Goal: Use online tool/utility: Utilize a website feature to perform a specific function

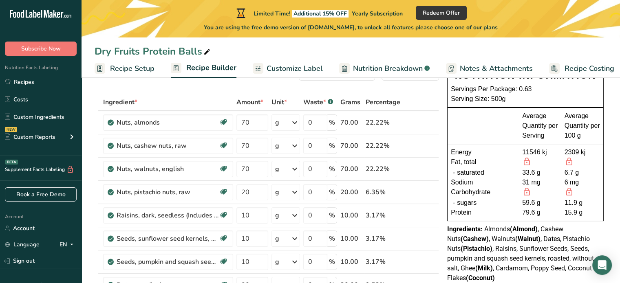
scroll to position [30, 0]
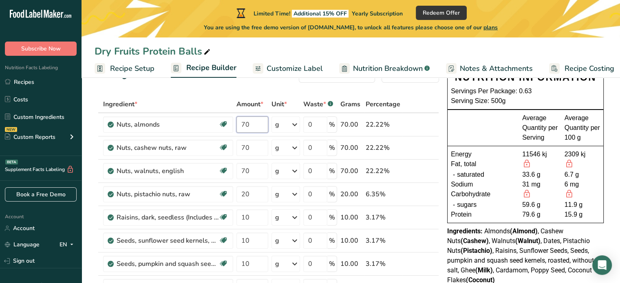
click at [244, 122] on input "70" at bounding box center [253, 125] width 32 height 16
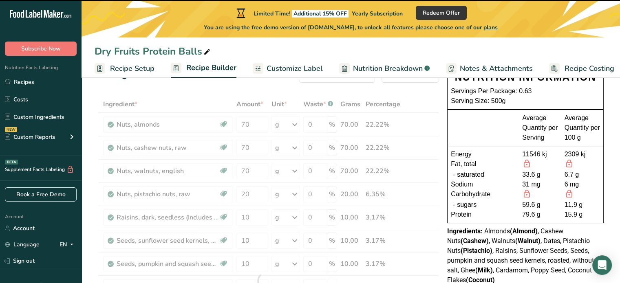
click at [251, 126] on div at bounding box center [267, 281] width 345 height 371
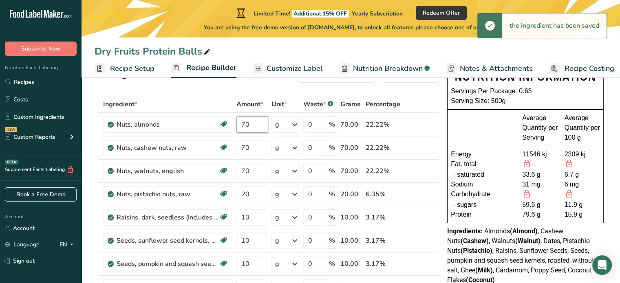
drag, startPoint x: 251, startPoint y: 126, endPoint x: 237, endPoint y: 126, distance: 14.7
click at [237, 126] on input "70" at bounding box center [253, 125] width 32 height 16
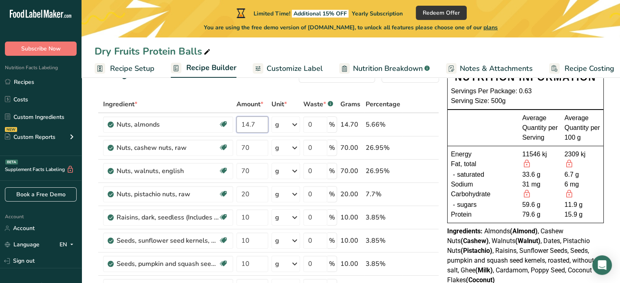
type input "14.7"
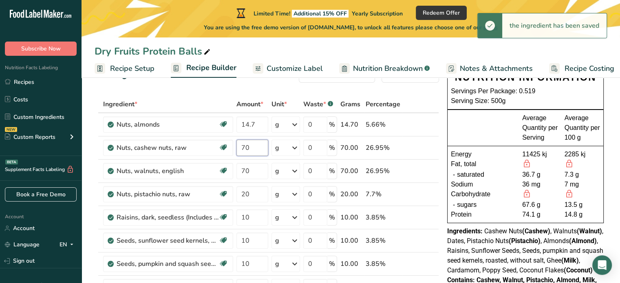
click at [253, 150] on input "70" at bounding box center [253, 148] width 32 height 16
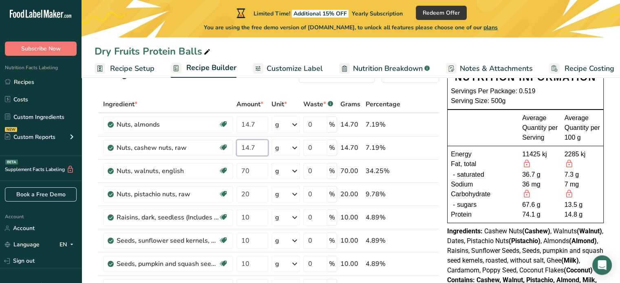
type input "14.7"
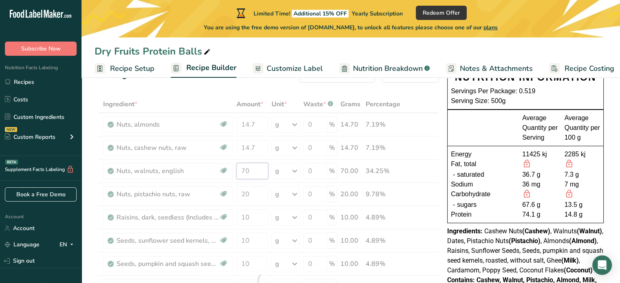
click at [255, 174] on div "Ingredient * Amount * Unit * Waste * .a-a{fill:#347362;}.b-a{fill:#fff;} Grams …" at bounding box center [267, 281] width 345 height 371
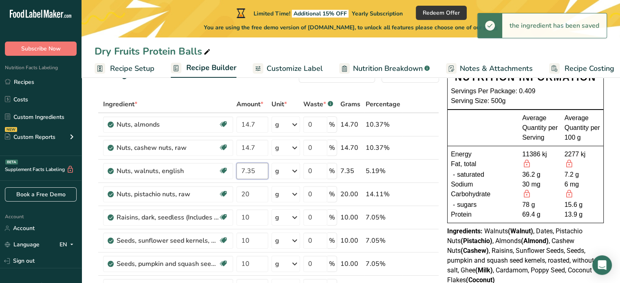
type input "7.35"
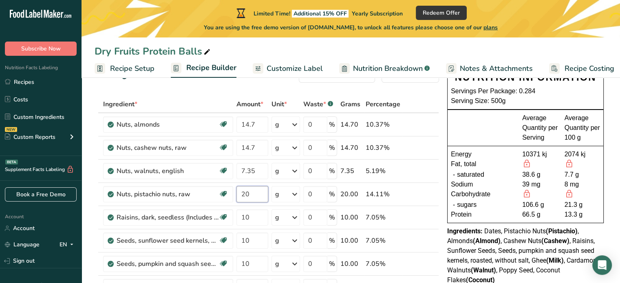
click at [252, 187] on input "20" at bounding box center [253, 194] width 32 height 16
type input "1.2"
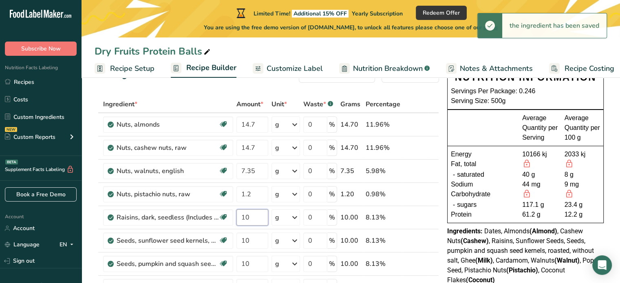
click at [257, 218] on input "10" at bounding box center [253, 218] width 32 height 16
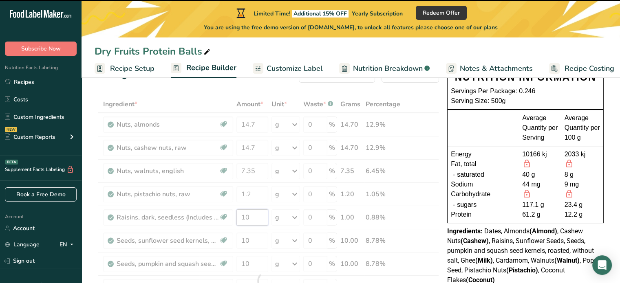
type input "1"
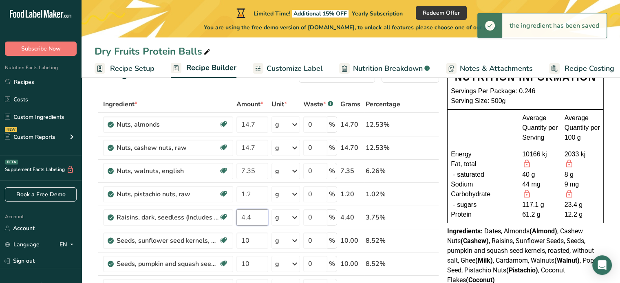
type input "4.4"
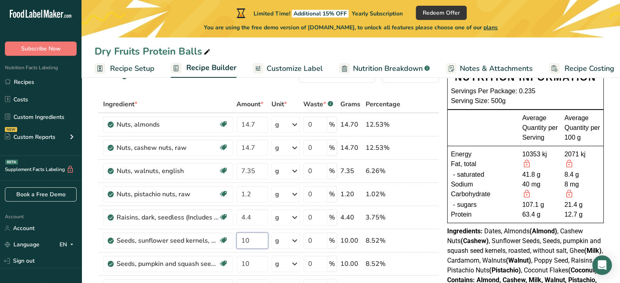
click at [257, 239] on input "10" at bounding box center [253, 241] width 32 height 16
type input "1"
type input "4.4"
click at [257, 261] on div "Ingredient * Amount * Unit * Waste * .a-a{fill:#347362;}.b-a{fill:#fff;} Grams …" at bounding box center [267, 281] width 345 height 371
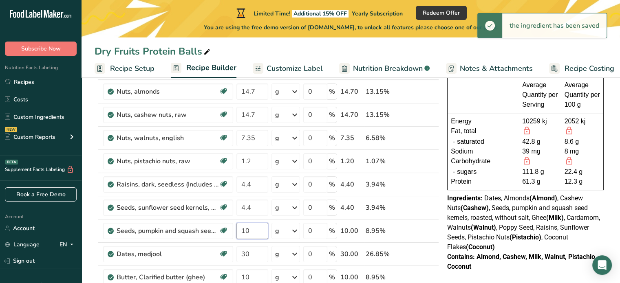
scroll to position [77, 0]
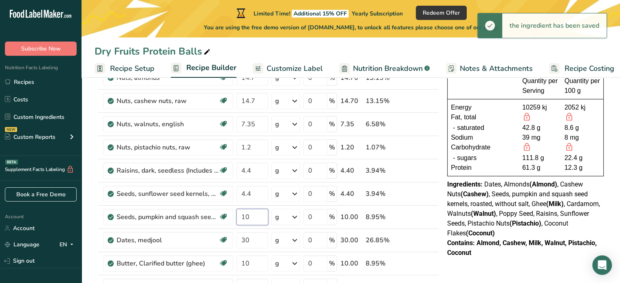
type input "1"
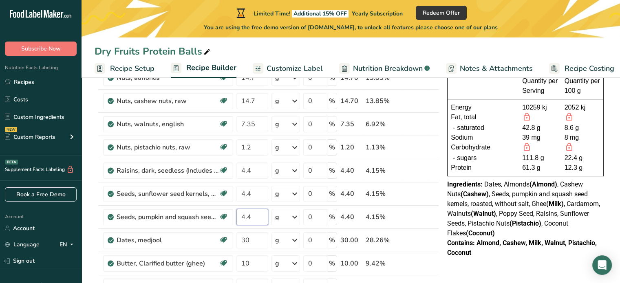
type input "4.4"
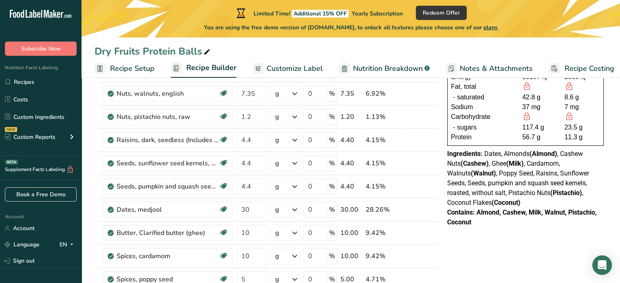
scroll to position [116, 0]
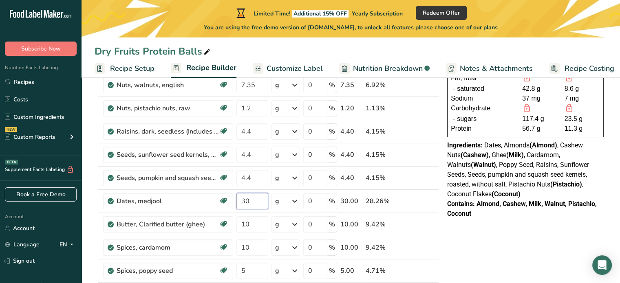
click at [261, 199] on input "30" at bounding box center [253, 201] width 32 height 16
type input "36.8"
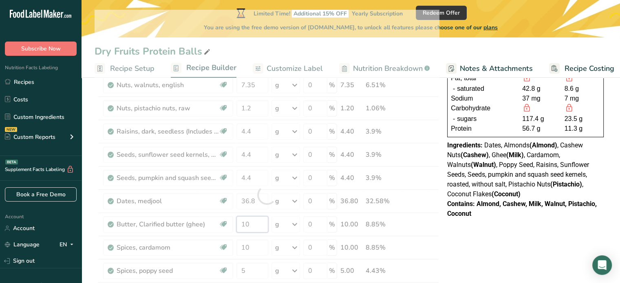
click at [260, 224] on div "Ingredient * Amount * Unit * Waste * .a-a{fill:#347362;}.b-a{fill:#fff;} Grams …" at bounding box center [267, 195] width 345 height 371
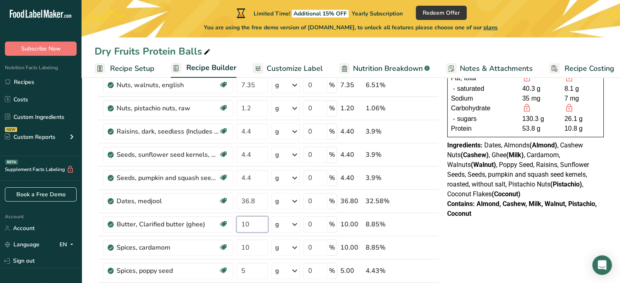
click at [257, 221] on input "10" at bounding box center [253, 225] width 32 height 16
type input "3.67"
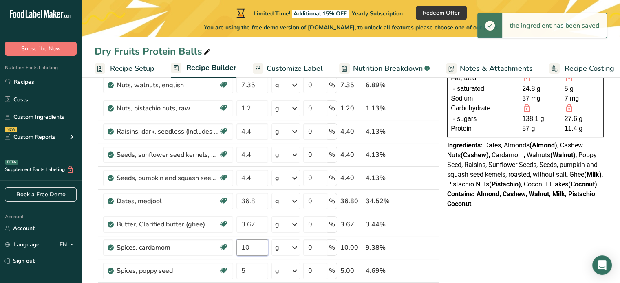
click at [258, 249] on input "10" at bounding box center [253, 248] width 32 height 16
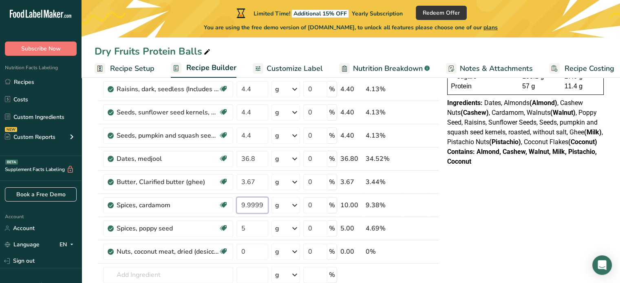
scroll to position [160, 0]
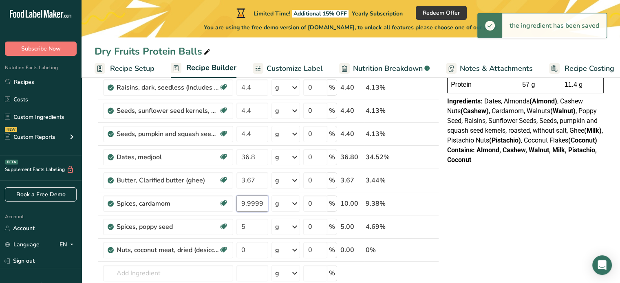
click at [254, 202] on input "9.999997" at bounding box center [253, 204] width 32 height 16
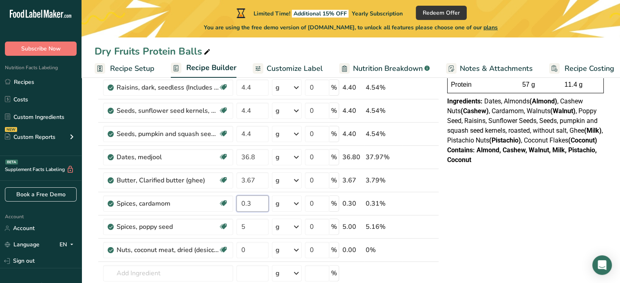
type input "0.3"
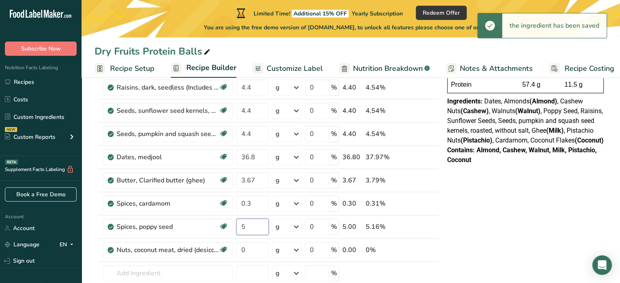
click at [247, 225] on input "5" at bounding box center [253, 227] width 32 height 16
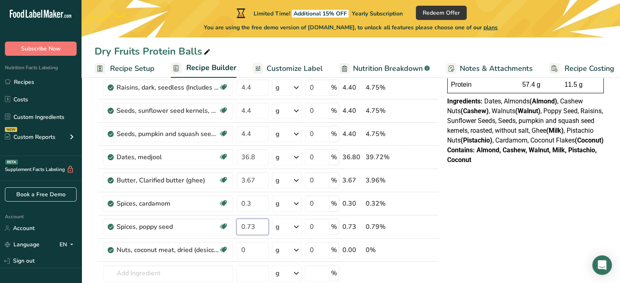
type input "0.73"
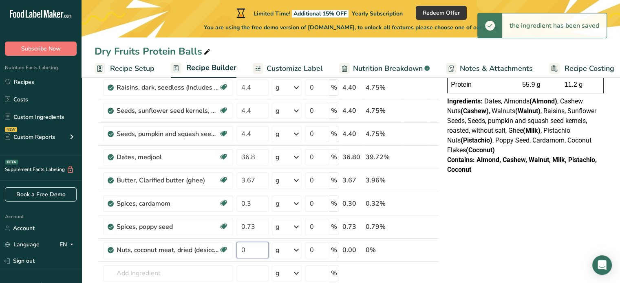
click at [245, 251] on input "0" at bounding box center [253, 250] width 32 height 16
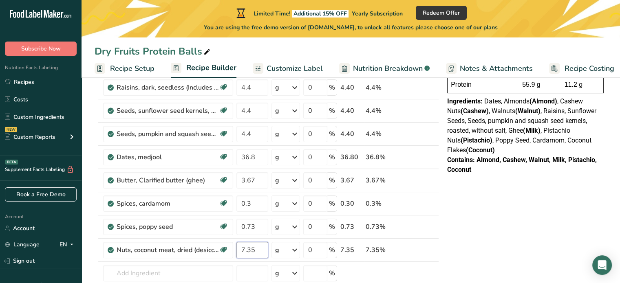
type input "7.35"
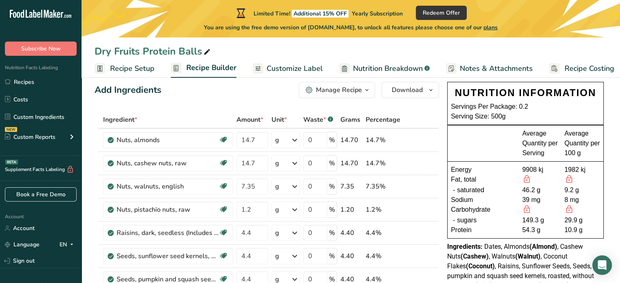
scroll to position [18, 0]
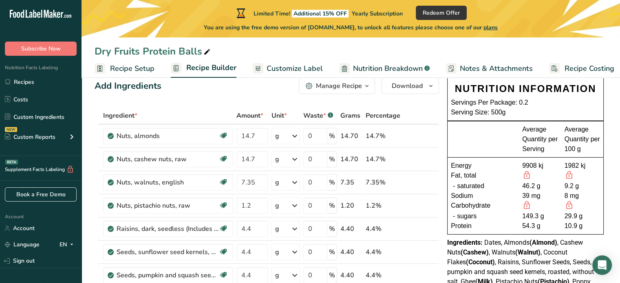
click at [544, 172] on div at bounding box center [541, 176] width 36 height 11
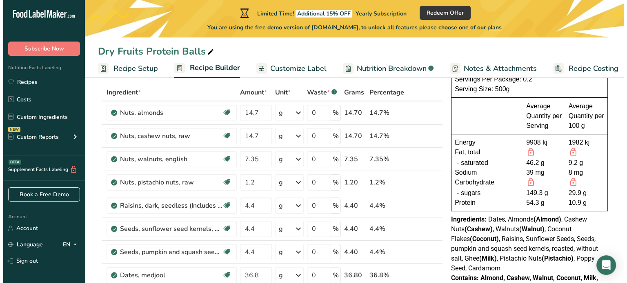
scroll to position [40, 0]
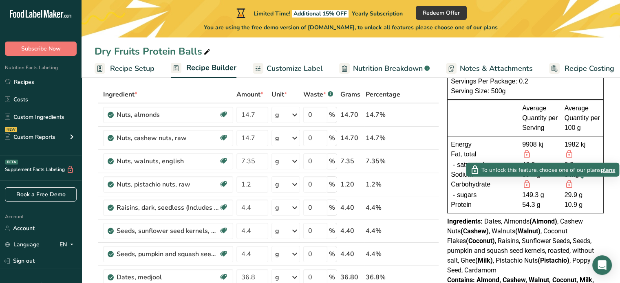
click at [609, 171] on span "plans" at bounding box center [608, 170] width 14 height 9
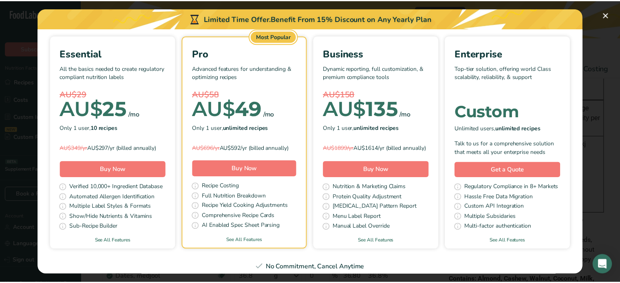
scroll to position [0, 0]
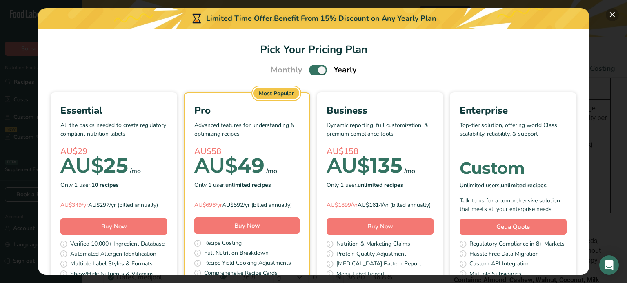
click at [614, 16] on button "Pick Your Pricing Plan Modal" at bounding box center [611, 14] width 13 height 13
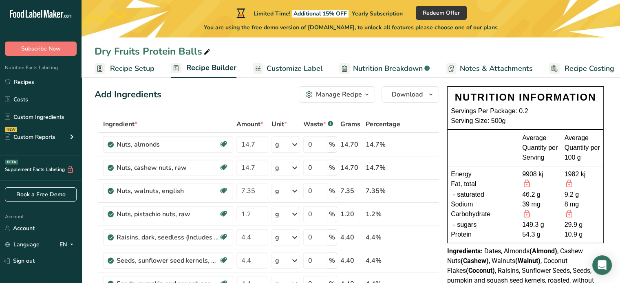
scroll to position [11, 0]
